Goal: Task Accomplishment & Management: Contribute content

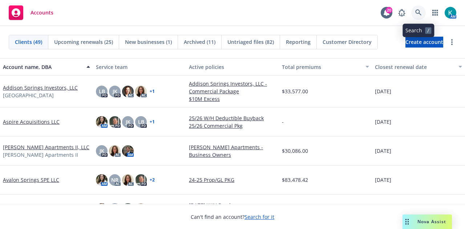
click at [423, 18] on link at bounding box center [418, 12] width 15 height 15
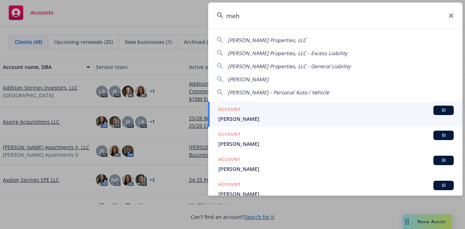
click at [275, 39] on span "[PERSON_NAME] Properties, LLC" at bounding box center [267, 40] width 78 height 7
type input "[PERSON_NAME] Properties, LLC"
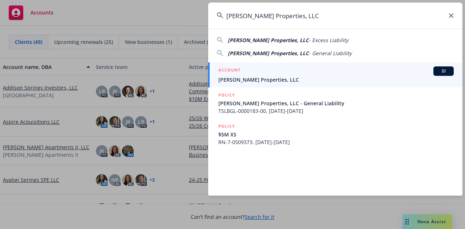
click at [270, 85] on link "ACCOUNT BI [PERSON_NAME] Properties, LLC" at bounding box center [335, 75] width 254 height 25
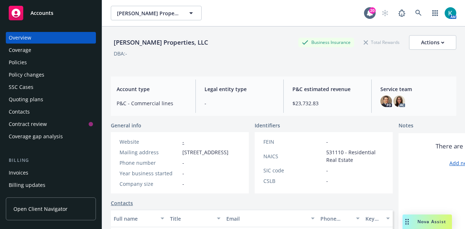
click at [39, 66] on div "Policies" at bounding box center [51, 63] width 84 height 12
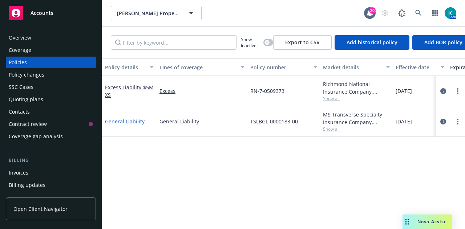
click at [127, 120] on link "General Liability" at bounding box center [125, 121] width 40 height 7
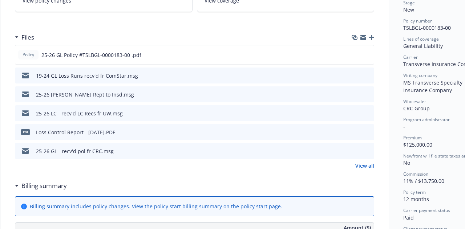
scroll to position [178, 0]
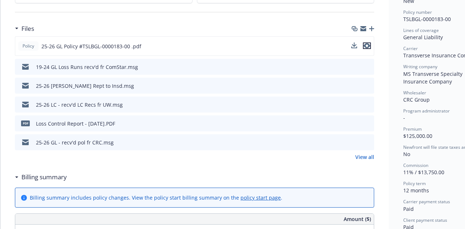
click at [368, 45] on icon "preview file" at bounding box center [367, 45] width 7 height 5
click at [363, 155] on link "View all" at bounding box center [364, 157] width 19 height 8
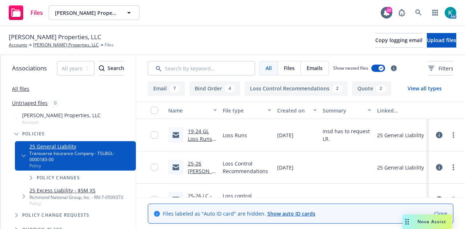
click at [447, 212] on link "Close" at bounding box center [440, 214] width 13 height 8
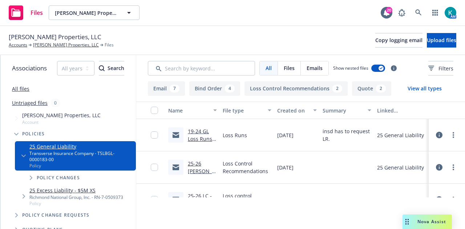
click at [380, 185] on div "25 General Liability" at bounding box center [401, 200] width 55 height 32
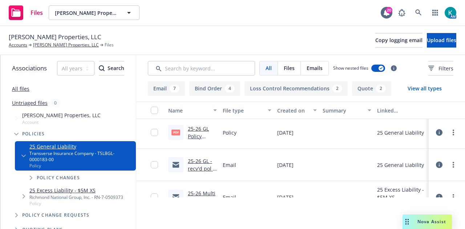
scroll to position [145, 0]
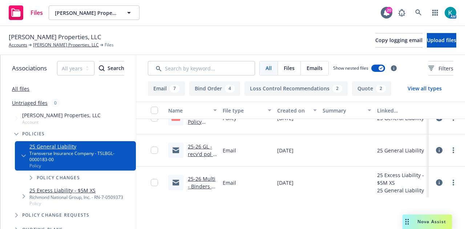
click at [200, 150] on div "25-26 GL - recv'd pol fr CRC.msg" at bounding box center [202, 150] width 29 height 15
click at [201, 152] on link "25-26 GL - recv'd pol fr CRC.msg" at bounding box center [202, 154] width 29 height 22
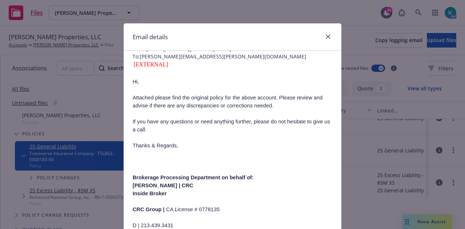
scroll to position [43, 0]
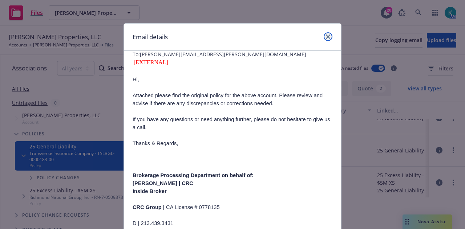
click at [325, 34] on link "close" at bounding box center [328, 36] width 9 height 9
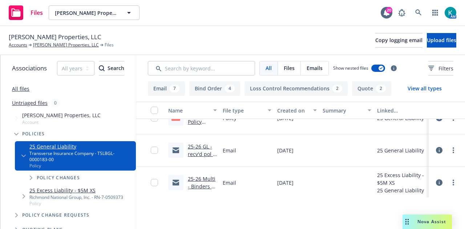
click at [202, 178] on link "25-26 Multi - Binders + Invoice + SOI Delivered to Insd.msg" at bounding box center [202, 198] width 28 height 45
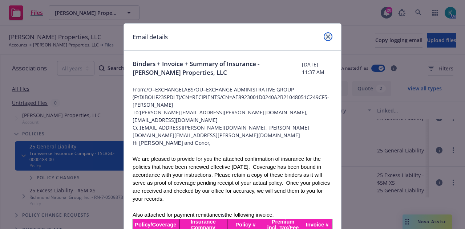
click at [326, 37] on icon "close" at bounding box center [328, 37] width 4 height 4
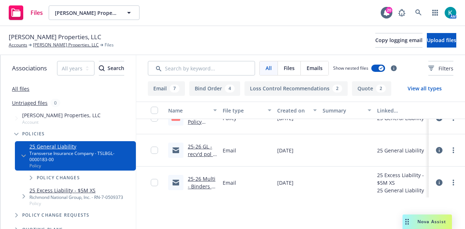
click at [373, 173] on div at bounding box center [347, 183] width 55 height 32
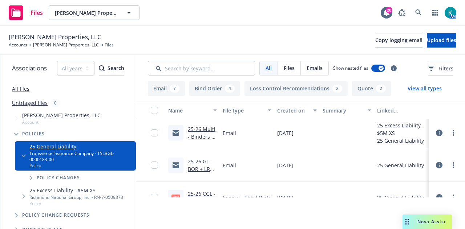
scroll to position [203, 0]
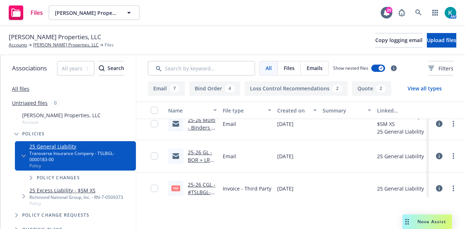
click at [209, 162] on link "25-26 GL - BOR + LRA signed letters to CRC.msg" at bounding box center [200, 167] width 25 height 37
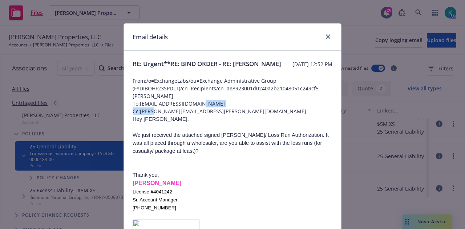
drag, startPoint x: 201, startPoint y: 112, endPoint x: 151, endPoint y: 117, distance: 50.4
click at [206, 115] on span "Cc: danielle.duval@newfront.com" at bounding box center [233, 112] width 200 height 8
drag, startPoint x: 201, startPoint y: 111, endPoint x: 137, endPoint y: 115, distance: 64.1
click at [137, 108] on span "To: JGonzalez@CRCGroup.com" at bounding box center [233, 104] width 200 height 8
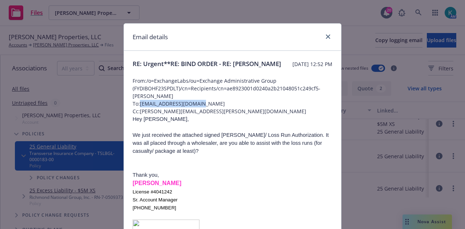
copy span "JGonzalez@CRCGroup.com"
click at [328, 37] on link "close" at bounding box center [328, 36] width 9 height 9
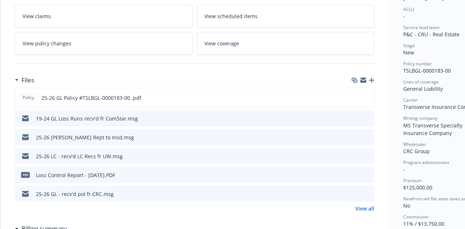
scroll to position [133, 0]
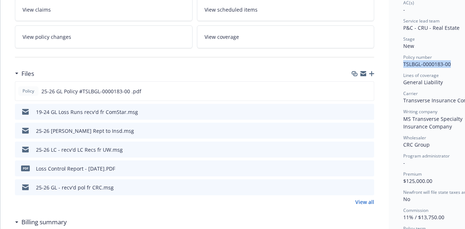
drag, startPoint x: 451, startPoint y: 63, endPoint x: 403, endPoint y: 64, distance: 48.7
copy span "TSLBGL-0000183-00"
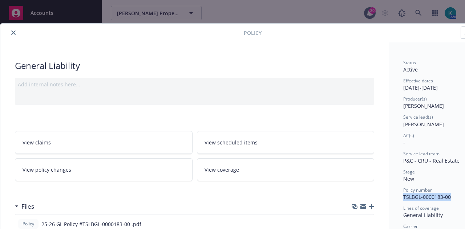
scroll to position [148, 0]
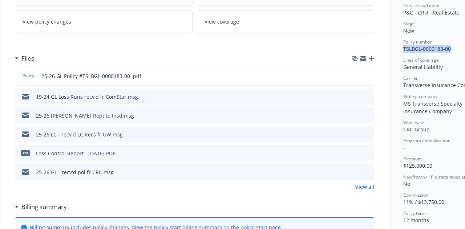
click at [373, 56] on icon "button" at bounding box center [371, 58] width 5 height 5
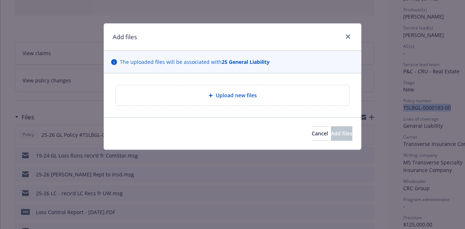
scroll to position [73, 0]
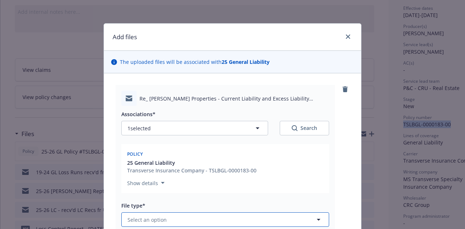
click at [238, 213] on button "Select an option" at bounding box center [225, 220] width 208 height 15
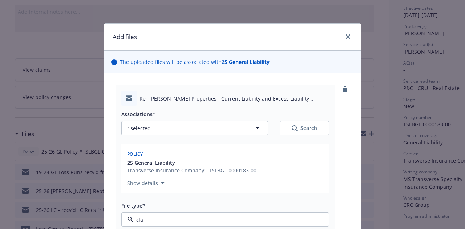
type input "clai"
type textarea "x"
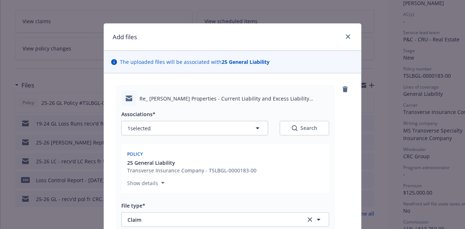
scroll to position [133, 0]
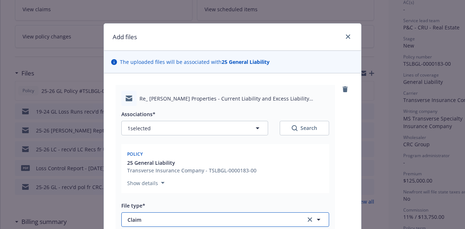
click at [296, 216] on span "Claim" at bounding box center [212, 220] width 168 height 8
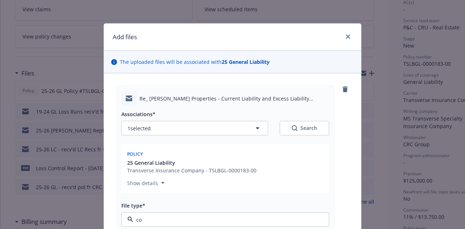
type input "c"
type input "emai"
type textarea "x"
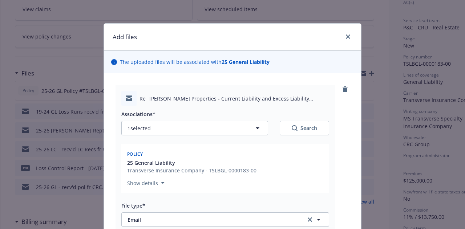
type textarea "P"
type textarea "x"
type textarea "Pro"
type textarea "x"
type textarea "Prod"
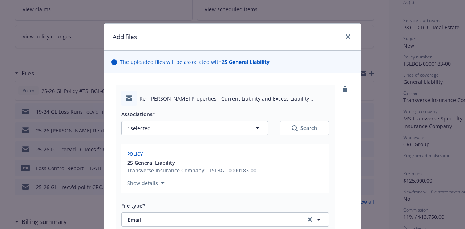
type textarea "x"
type textarea "Produ"
type textarea "x"
type textarea "Produc"
type textarea "x"
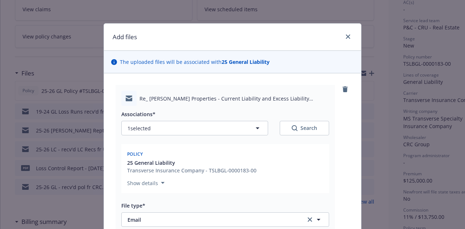
type textarea "Produce"
type textarea "x"
type textarea "Producer"
type textarea "x"
type textarea "Producer"
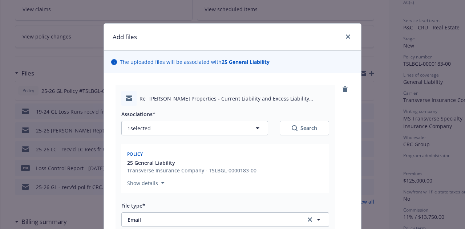
type textarea "x"
type textarea "Producer e"
type textarea "x"
type textarea "Producer em"
type textarea "x"
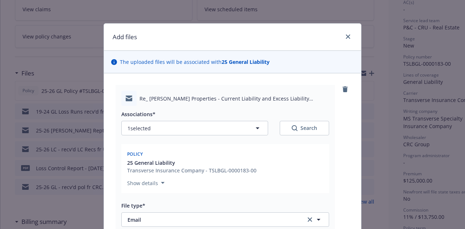
type textarea "Producer [PERSON_NAME]"
type textarea "x"
type textarea "Producer email"
type textarea "x"
type textarea "Producer email"
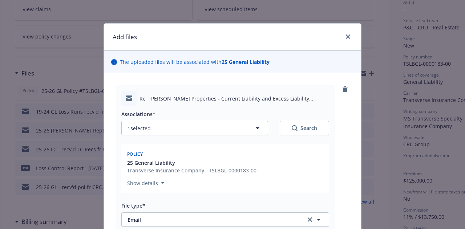
type textarea "x"
type textarea "Producer email a"
type textarea "x"
type textarea "Producer email as"
type textarea "x"
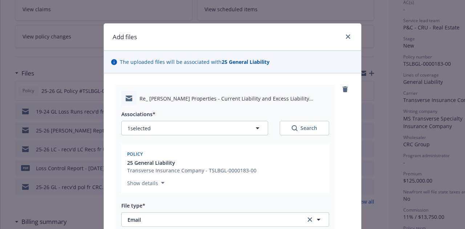
type textarea "Producer email ask"
type textarea "x"
type textarea "Producer email aski"
type textarea "x"
type textarea "Producer email askin"
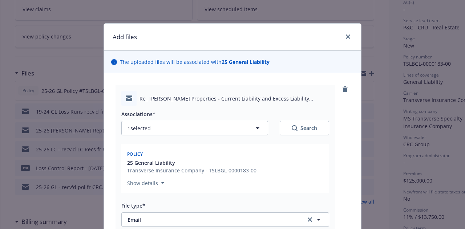
type textarea "x"
type textarea "Producer email asking"
type textarea "x"
type textarea "Producer email asking"
type textarea "x"
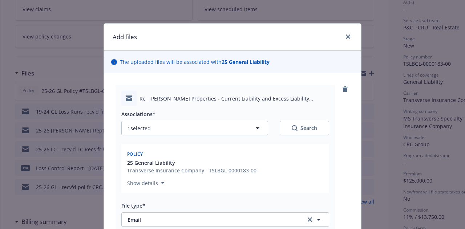
type textarea "Producer email asking i"
type textarea "x"
type textarea "Producer email asking if"
type textarea "x"
type textarea "Producer email asking if M"
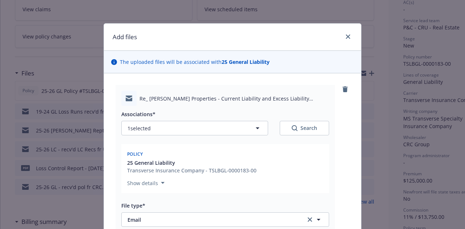
type textarea "x"
type textarea "Producer email asking if [PERSON_NAME]"
type textarea "x"
type textarea "Producer email asking if [PERSON_NAME]"
type textarea "x"
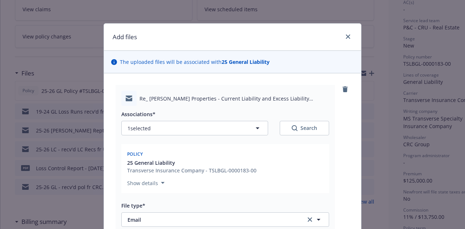
type textarea "Producer email asking if Mold"
type textarea "x"
type textarea "Producer email asking if Mold i"
type textarea "x"
type textarea "Producer email asking if Mold is"
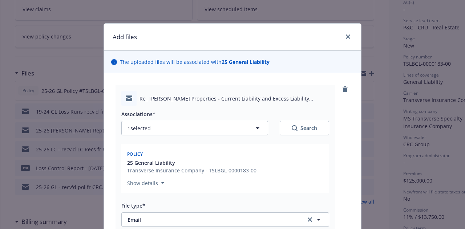
type textarea "x"
type textarea "Producer email asking if Mold is e"
type textarea "x"
type textarea "Producer email asking if [PERSON_NAME] is ex"
type textarea "x"
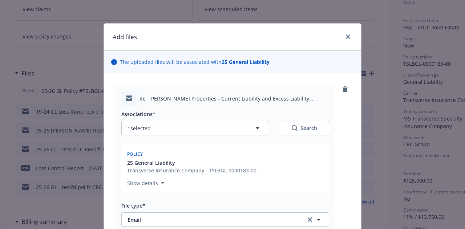
type textarea "Producer email asking if [PERSON_NAME] is exc"
type textarea "x"
type textarea "Producer email asking if [PERSON_NAME] is excl"
type textarea "x"
type textarea "Producer email asking if [PERSON_NAME] is exclu"
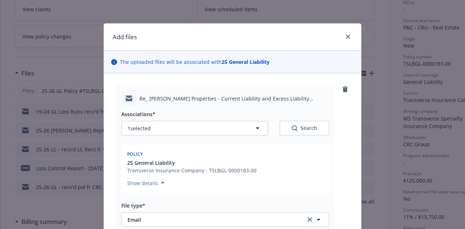
type textarea "x"
type textarea "Producer email asking if [PERSON_NAME] is exclue"
type textarea "x"
type textarea "Producer email asking if [PERSON_NAME] is exclu"
type textarea "x"
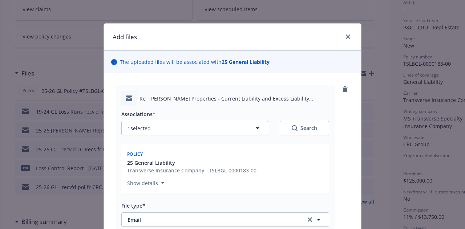
type textarea "Producer email asking if [PERSON_NAME] is exclud"
type textarea "x"
type textarea "Producer email asking if Mold is exclude"
type textarea "x"
type textarea "Producer email asking if [PERSON_NAME] is excluded"
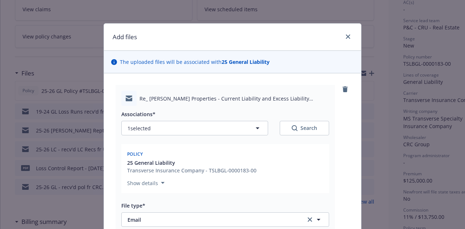
type textarea "x"
type textarea "Producer email asking if [PERSON_NAME] is excluded f"
type textarea "x"
type textarea "Producer email asking if [PERSON_NAME] is excluded fr"
type textarea "x"
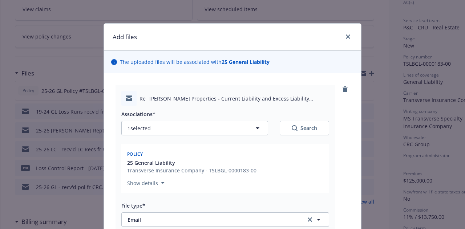
type textarea "Producer email asking if [PERSON_NAME] is excluded fro"
type textarea "x"
type textarea "Producer email asking if [PERSON_NAME] is excluded from"
type textarea "x"
type textarea "Producer email asking if [PERSON_NAME] is excluded from c"
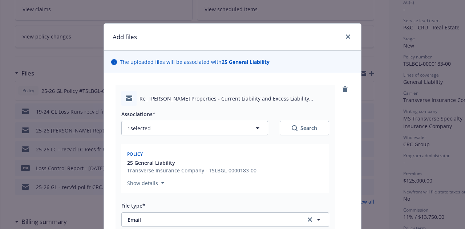
type textarea "x"
type textarea "Producer email asking if [PERSON_NAME] is excluded from co"
type textarea "x"
type textarea "Producer email asking if [PERSON_NAME] is excluded from cov"
type textarea "x"
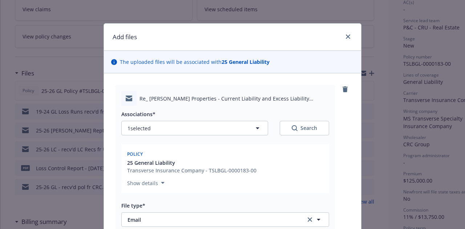
type textarea "Producer email asking if [PERSON_NAME] is excluded from cove"
type textarea "x"
type textarea "Producer email asking if [PERSON_NAME] is excluded from cover"
type textarea "x"
type textarea "Producer email asking if [PERSON_NAME] is excluded from covera"
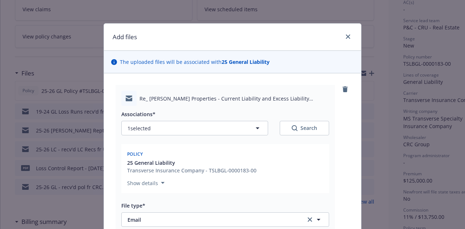
type textarea "x"
type textarea "Producer email asking if [PERSON_NAME] is excluded from coverag"
type textarea "x"
type textarea "Producer email asking if [PERSON_NAME] is excluded from coverage"
type textarea "x"
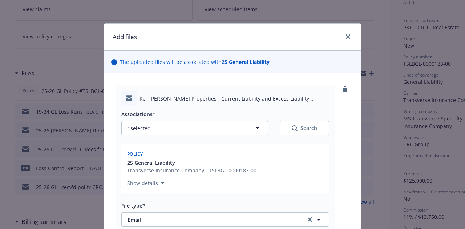
type textarea "Producer email asking if [PERSON_NAME] is excluded from coverage p"
type textarea "x"
type textarea "Producer email asking if [PERSON_NAME] is excluded from coverage pe"
type textarea "x"
type textarea "Producer email asking if [PERSON_NAME] is excluded from coverage per"
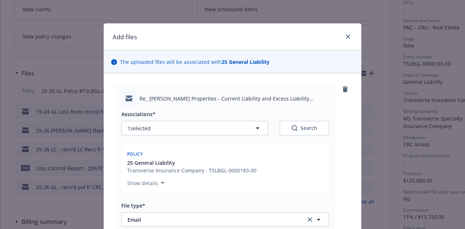
type textarea "x"
type textarea "Producer email asking if [PERSON_NAME] is excluded from coverage per i"
type textarea "x"
type textarea "Producer email asking if [PERSON_NAME] is excluded from coverage per in"
type textarea "x"
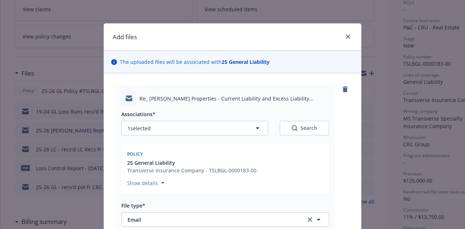
type textarea "Producer email asking if [PERSON_NAME] is excluded from coverage per ins"
type textarea "x"
type textarea "Producer email asking if [PERSON_NAME] is excluded from coverage per insds"
type textarea "x"
type textarea "Producer email asking if [PERSON_NAME] is excluded from coverage per insds"
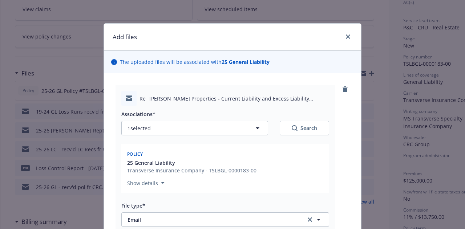
type textarea "x"
type textarea "Producer email asking if [PERSON_NAME] is excluded from coverage per insds r"
type textarea "x"
type textarea "Producer email asking if [PERSON_NAME] is excluded from coverage per insds rq"
type textarea "x"
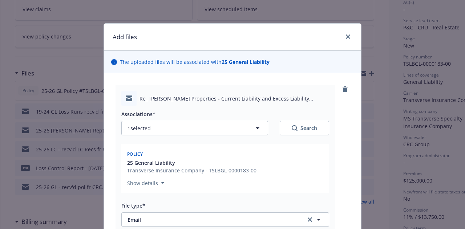
type textarea "Producer email asking if [PERSON_NAME] is excluded from coverage per insds rqst"
type textarea "x"
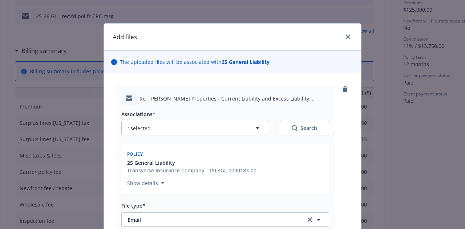
scroll to position [308, 0]
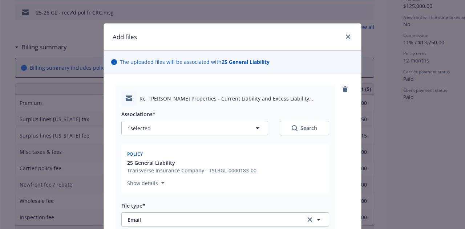
type textarea "Producer email asking if [PERSON_NAME] is excluded from coverage per insds rqst"
type textarea "x"
type input "email"
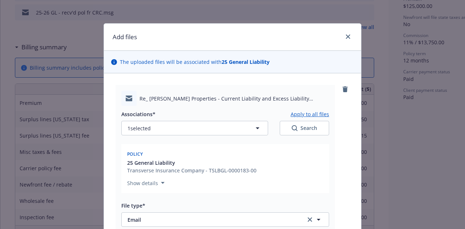
type textarea "x"
type textarea "EM"
type textarea "x"
type textarea "EMT"
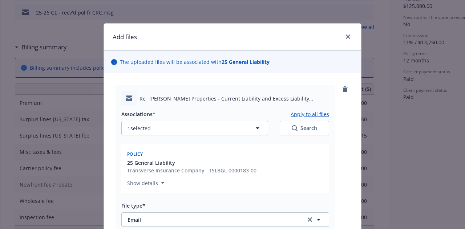
type textarea "x"
type textarea "EMT c"
type textarea "x"
type textarea "EMT ca"
type textarea "x"
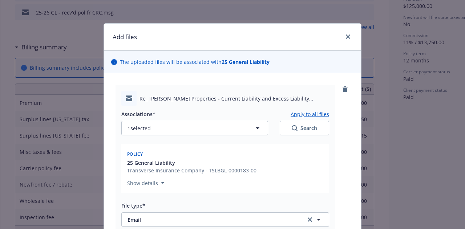
type textarea "EMT car"
type textarea "x"
type textarea "EMT [PERSON_NAME]"
type textarea "x"
type textarea "EMT [PERSON_NAME]"
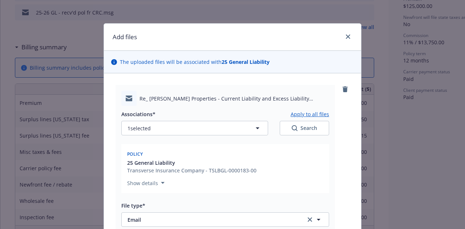
type textarea "x"
type textarea "EMT carrier"
type textarea "x"
type textarea "EMT [PERSON_NAME]"
type textarea "x"
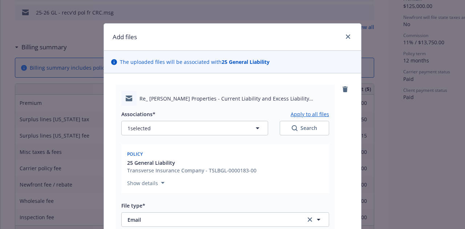
type textarea "EMT [PERSON_NAME]"
type textarea "x"
type textarea "EMT [PERSON_NAME]"
type textarea "x"
type textarea "EMT car"
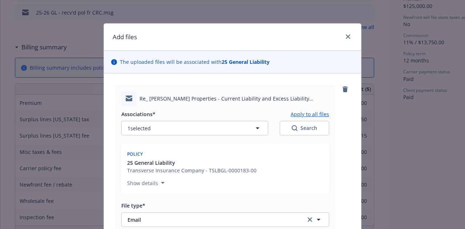
type textarea "x"
type textarea "EMT ca"
type textarea "x"
type textarea "EMT c"
type textarea "x"
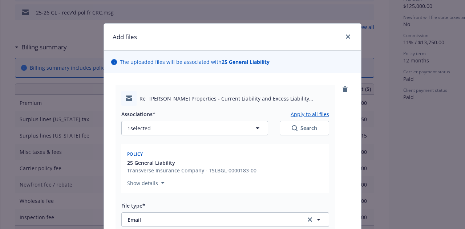
type textarea "EMT cU"
type textarea "x"
type textarea "EMT c"
type textarea "x"
type textarea "EMT"
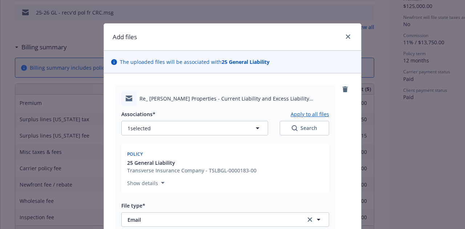
type textarea "x"
type textarea "EMT U"
type textarea "x"
type textarea "EMT UW"
type textarea "x"
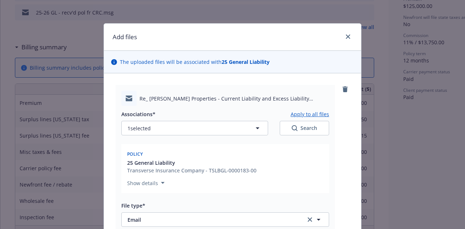
type textarea "EMT UW"
type textarea "x"
type textarea "EMT UW t"
type textarea "x"
type textarea "EMT UW to"
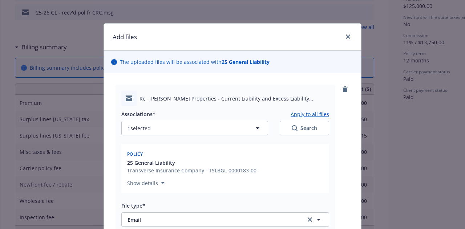
type textarea "x"
type textarea "EMT UW to"
type textarea "x"
type textarea "EMT UW to co"
type textarea "x"
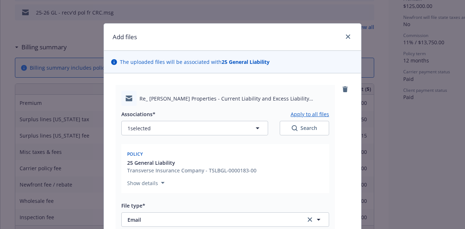
type textarea "EMT UW to con"
type textarea "x"
type textarea "EMT UW to conf"
type textarea "x"
type textarea "EMT UW to confi"
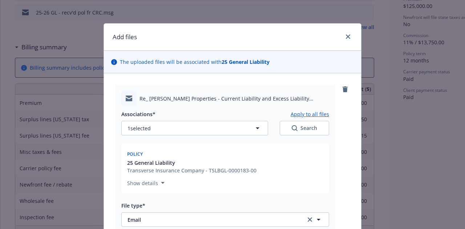
type textarea "x"
type textarea "EMT UW to confir"
type textarea "x"
type textarea "EMT UW to confirm"
type textarea "x"
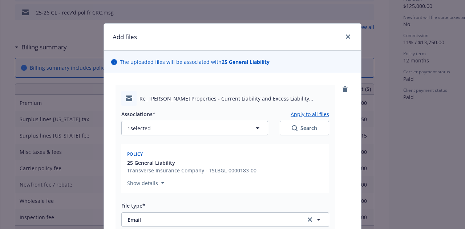
type textarea "EMT UW to confirm"
type textarea "x"
type textarea "EMT UW to confirm i"
type textarea "x"
type textarea "EMT UW to confirm if"
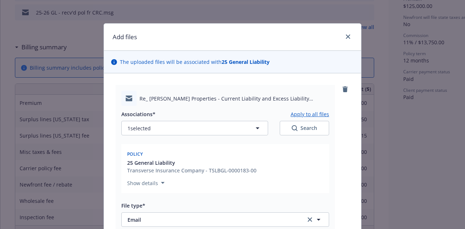
type textarea "x"
type textarea "EMT UW to confirm if"
type textarea "x"
type textarea "EMT UW to confirm if m"
type textarea "x"
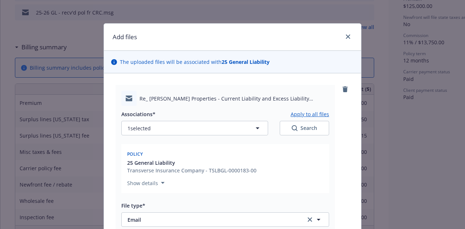
type textarea "EMT UW to confirm if mo"
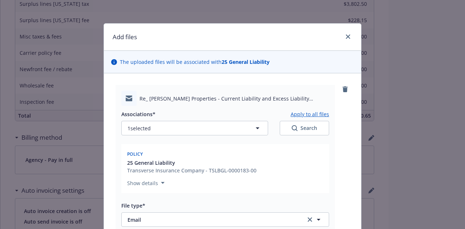
scroll to position [425, 0]
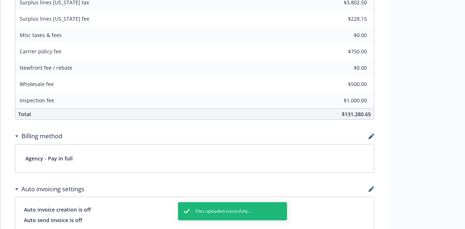
scroll to position [0, 0]
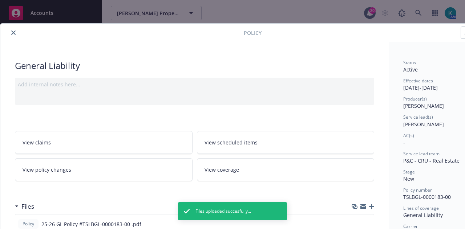
click at [13, 35] on div "Policy" at bounding box center [249, 33] width 499 height 19
click at [14, 32] on icon "close" at bounding box center [13, 33] width 4 height 4
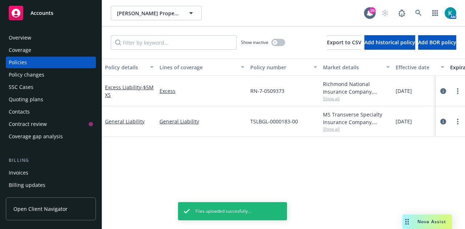
click at [66, 19] on div "Accounts" at bounding box center [51, 13] width 84 height 15
